Goal: Check status: Check status

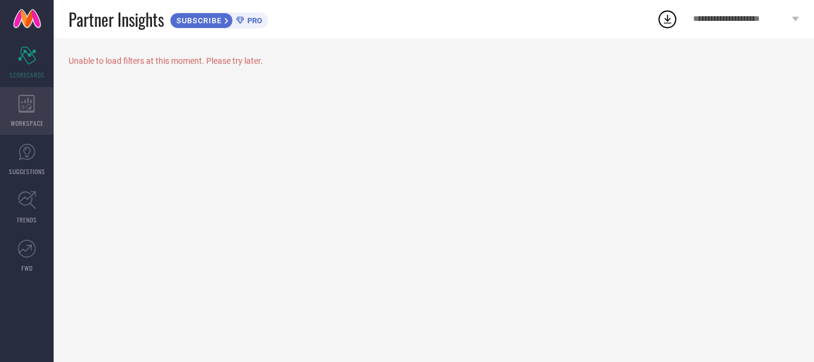
click at [24, 117] on div "WORKSPACE" at bounding box center [27, 111] width 54 height 48
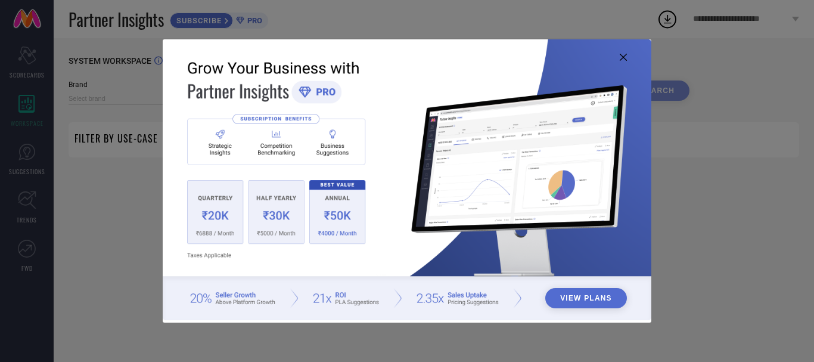
type input "1 STOP FASHION"
type input "All"
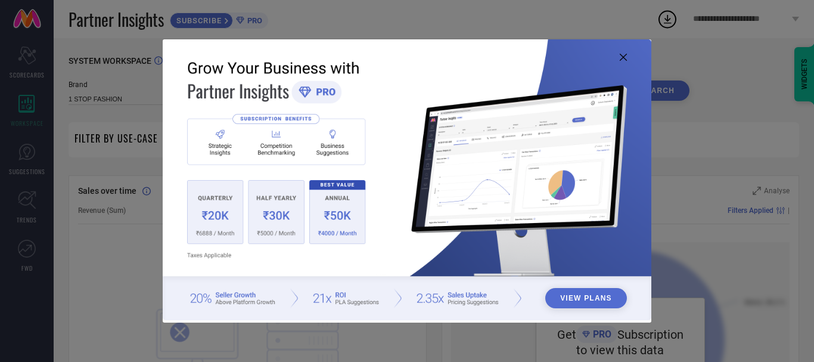
click at [129, 263] on div "View Plans" at bounding box center [407, 181] width 814 height 362
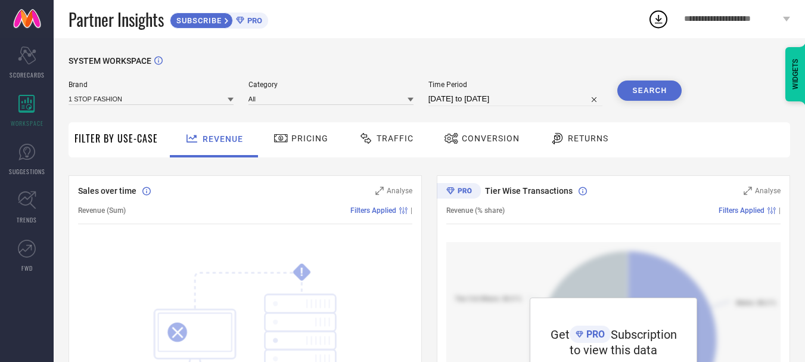
scroll to position [316, 0]
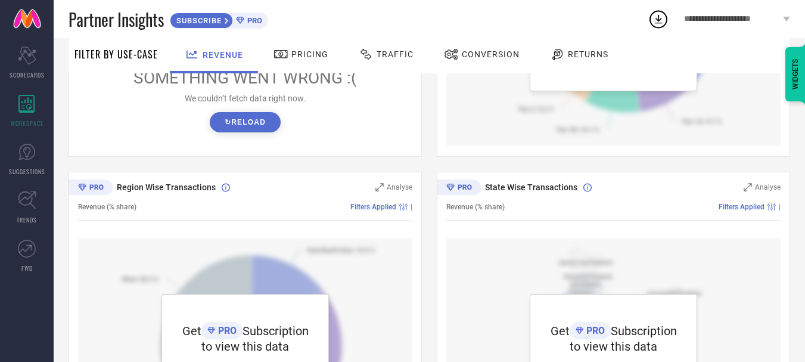
click at [257, 124] on button "↻ Reload" at bounding box center [245, 122] width 71 height 20
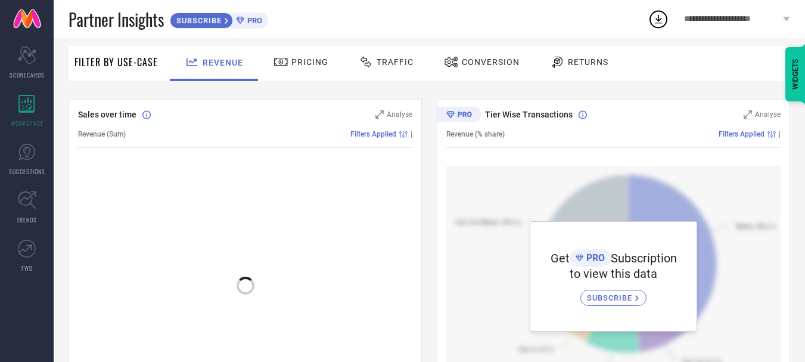
scroll to position [0, 0]
